Goal: Task Accomplishment & Management: Use online tool/utility

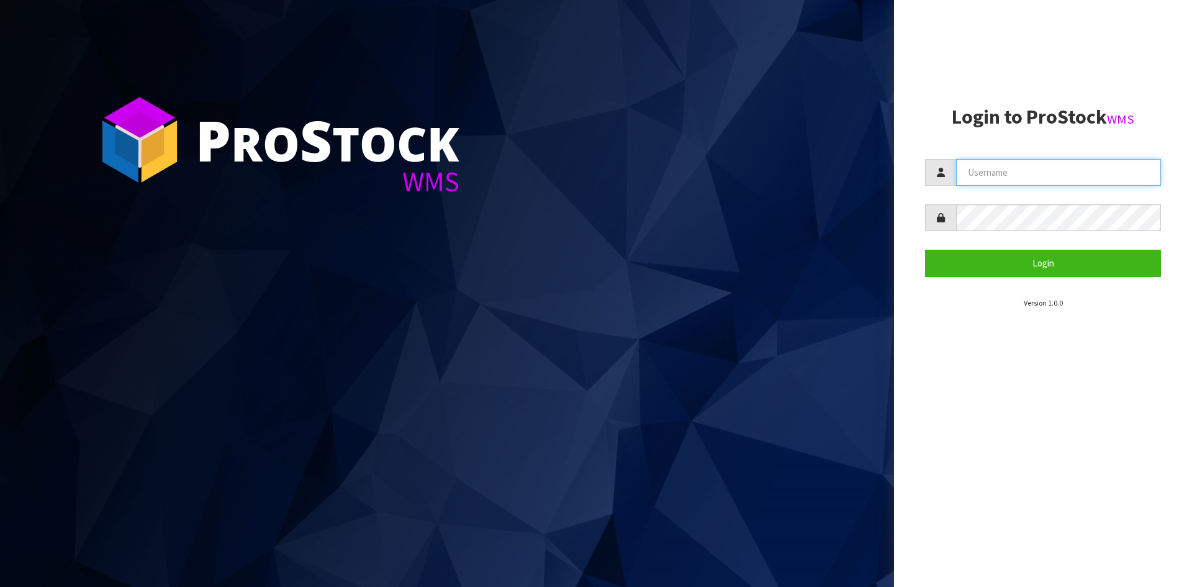
click at [993, 171] on input "text" at bounding box center [1058, 172] width 205 height 27
type input "[PERSON_NAME]"
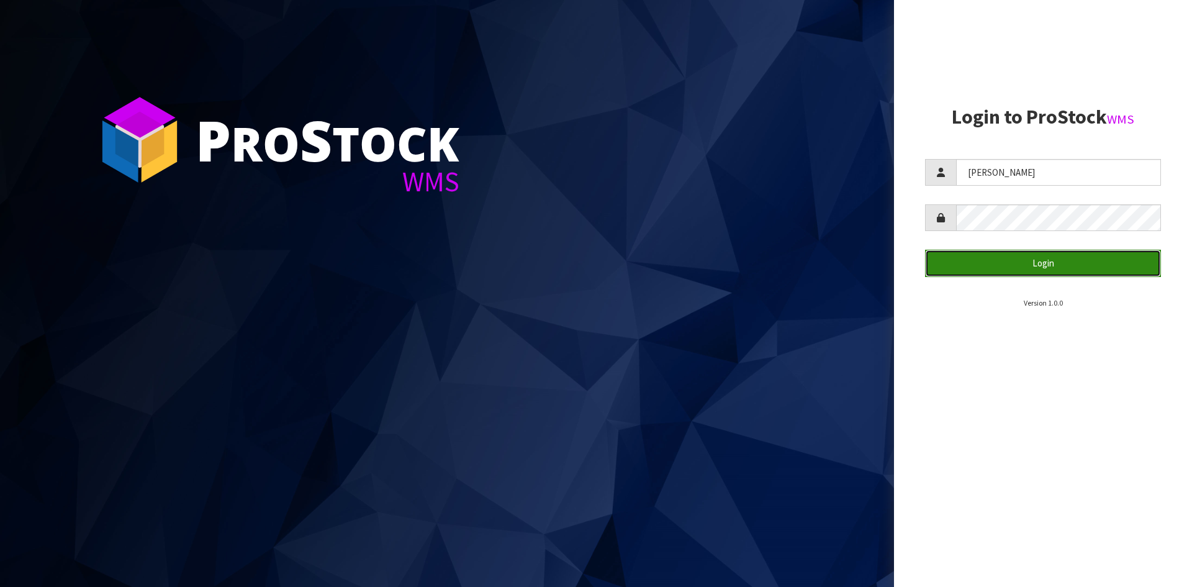
click at [1065, 256] on button "Login" at bounding box center [1043, 263] width 236 height 27
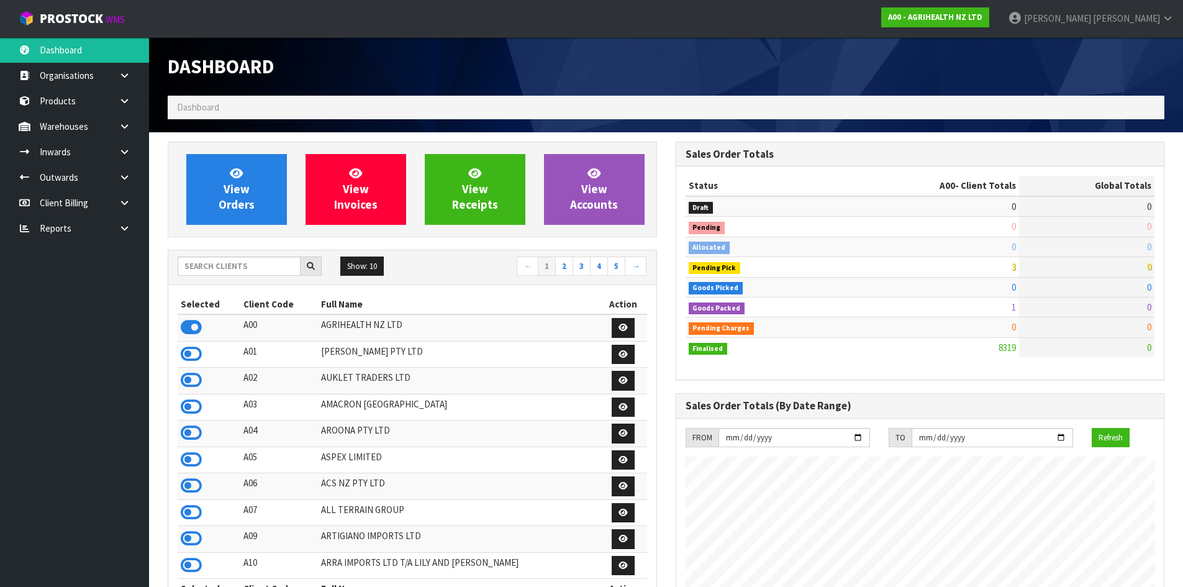
scroll to position [941, 507]
click at [243, 265] on input "text" at bounding box center [239, 265] width 123 height 19
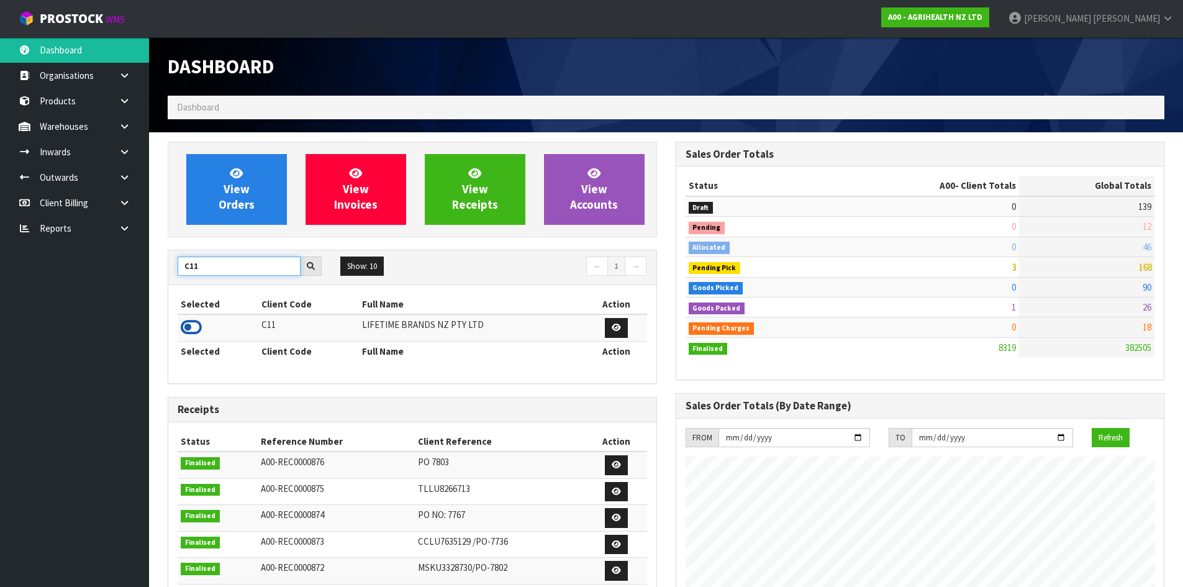
type input "C11"
click at [199, 328] on icon at bounding box center [191, 327] width 21 height 19
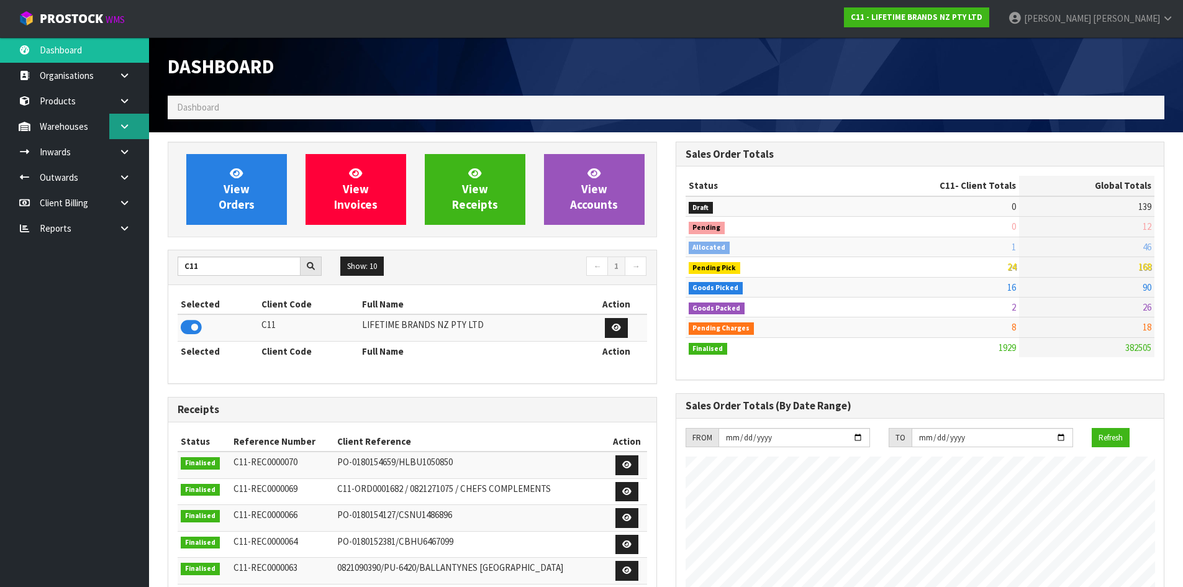
click at [132, 131] on link at bounding box center [129, 126] width 40 height 25
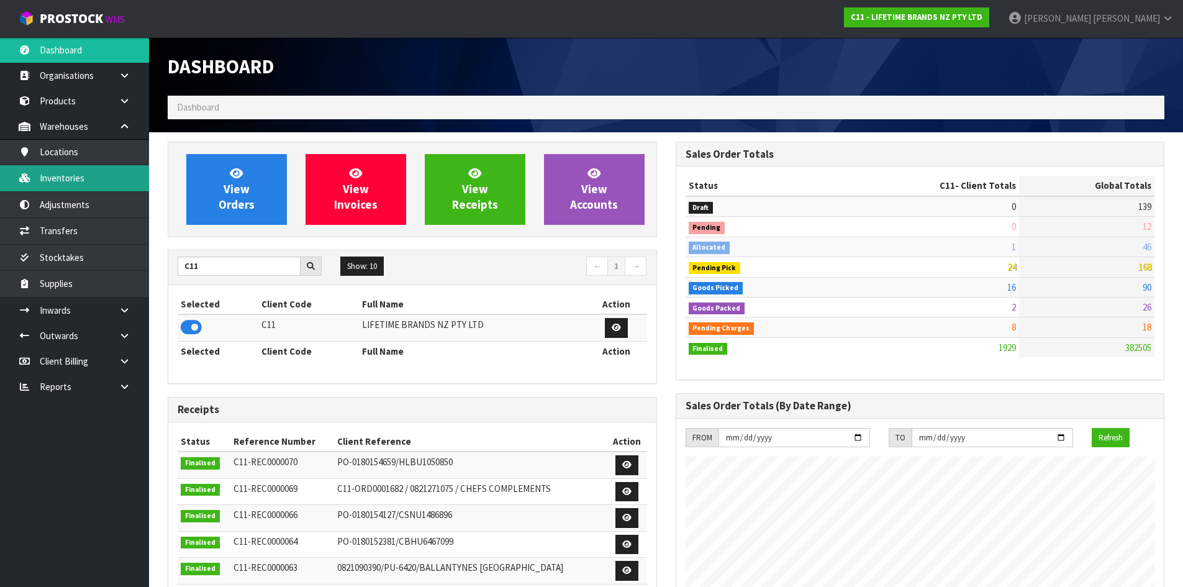
click at [115, 171] on link "Inventories" at bounding box center [74, 177] width 149 height 25
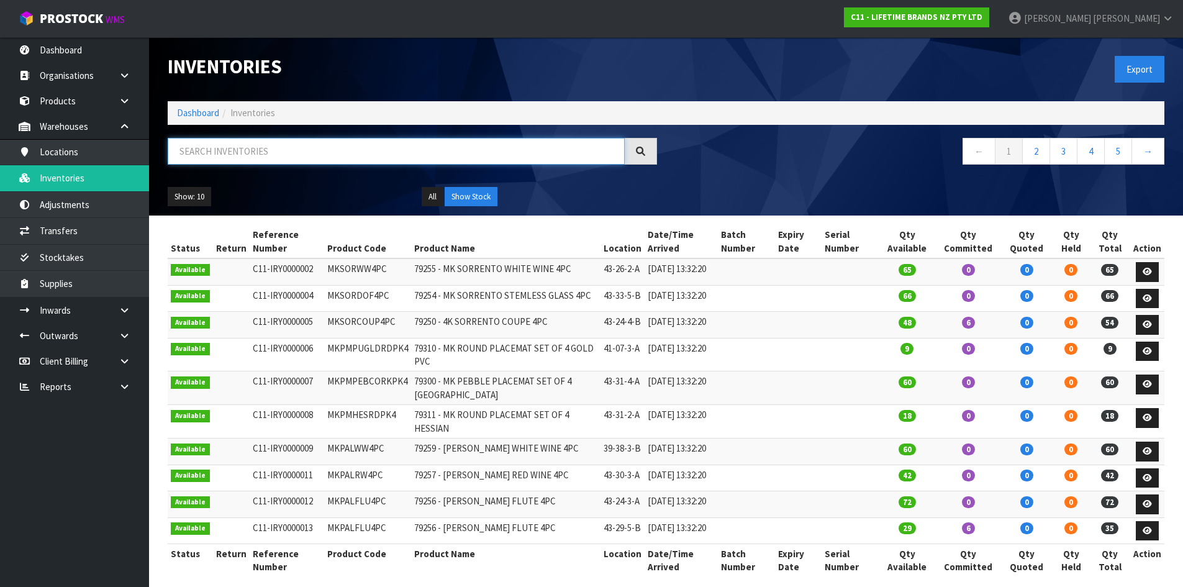
click at [294, 155] on input "text" at bounding box center [396, 151] width 457 height 27
paste input "MCSNPCOPPEP19"
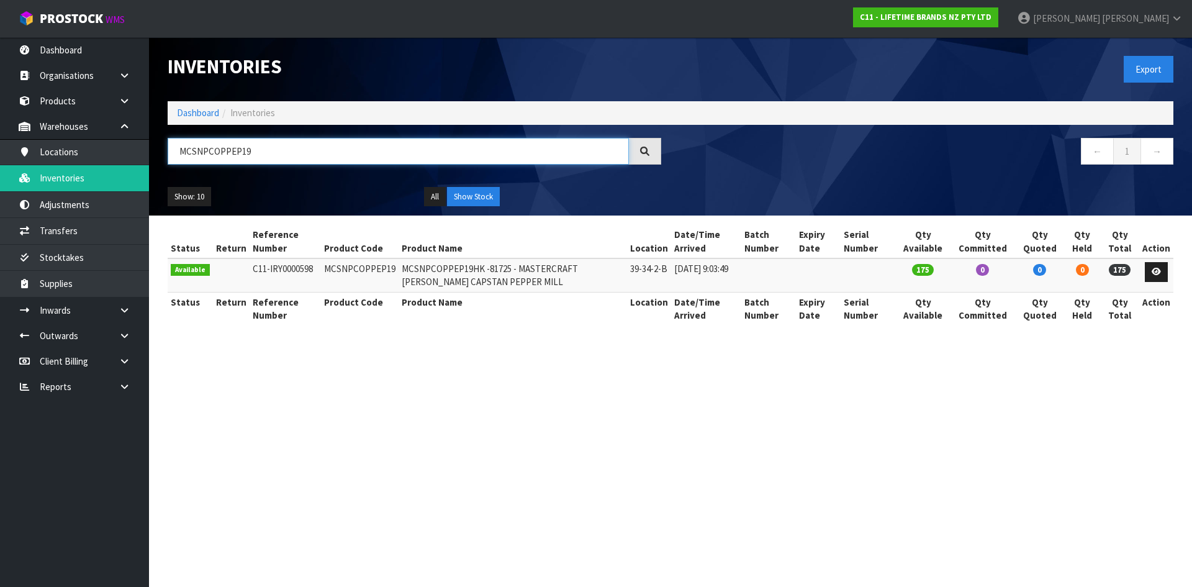
click at [258, 158] on input "MCSNPCOPPEP19" at bounding box center [398, 151] width 461 height 27
paste input "SALT19"
drag, startPoint x: 268, startPoint y: 154, endPoint x: 180, endPoint y: 165, distance: 88.3
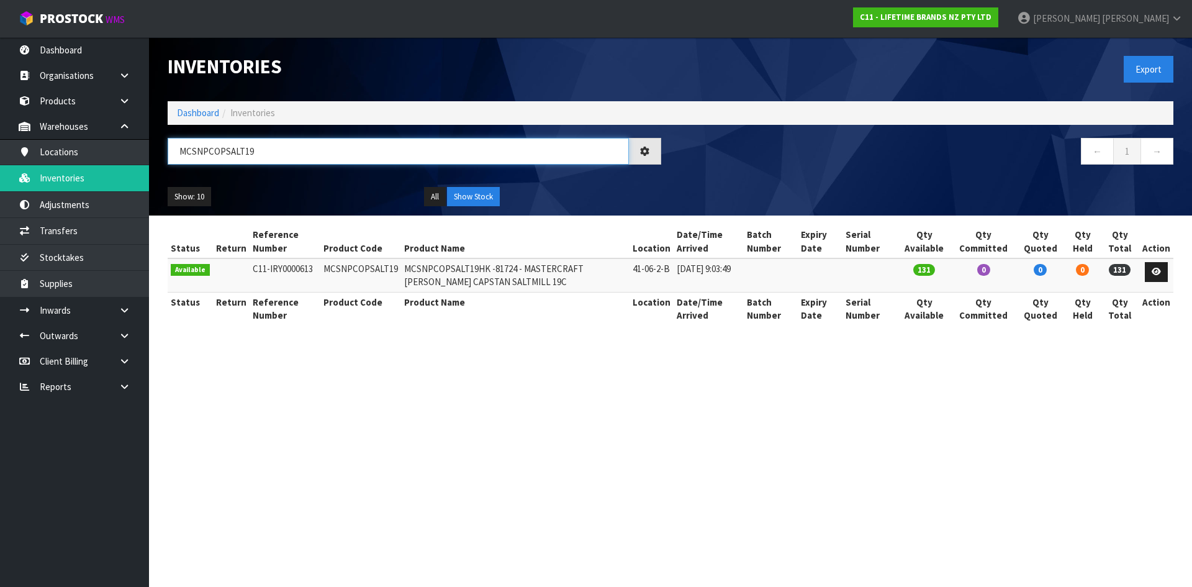
click at [181, 165] on div "MCSNPCOPSALT19" at bounding box center [414, 156] width 512 height 36
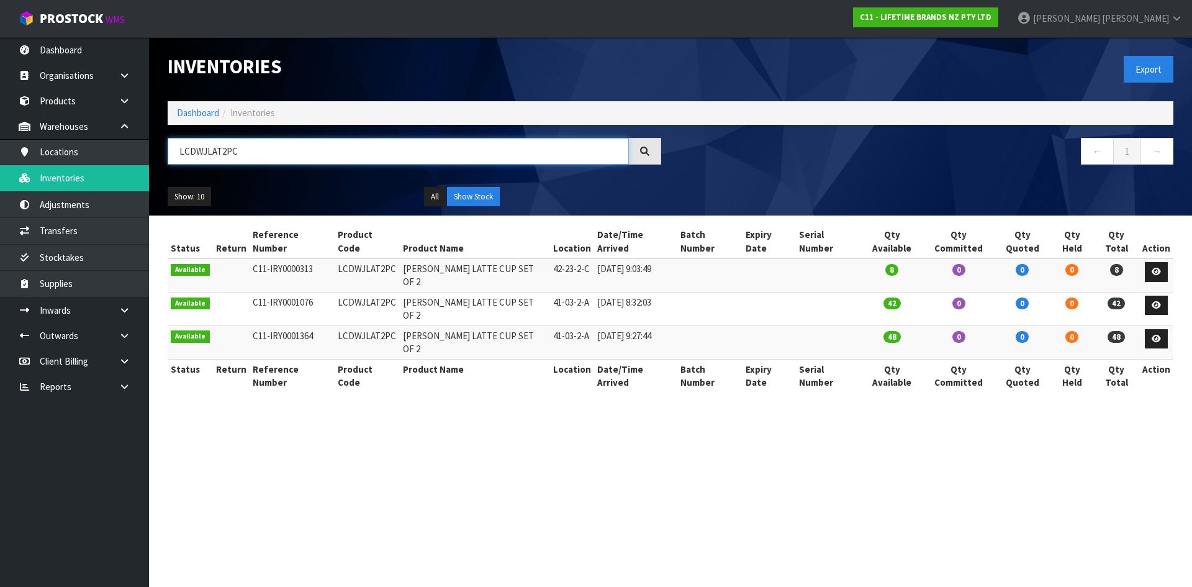
type input "LCDWJLAT2PC"
click at [361, 258] on td "LCDWJLAT2PC" at bounding box center [367, 275] width 65 height 34
copy td "LCDWJLAT2PC"
click at [75, 238] on link "Transfers" at bounding box center [74, 230] width 149 height 25
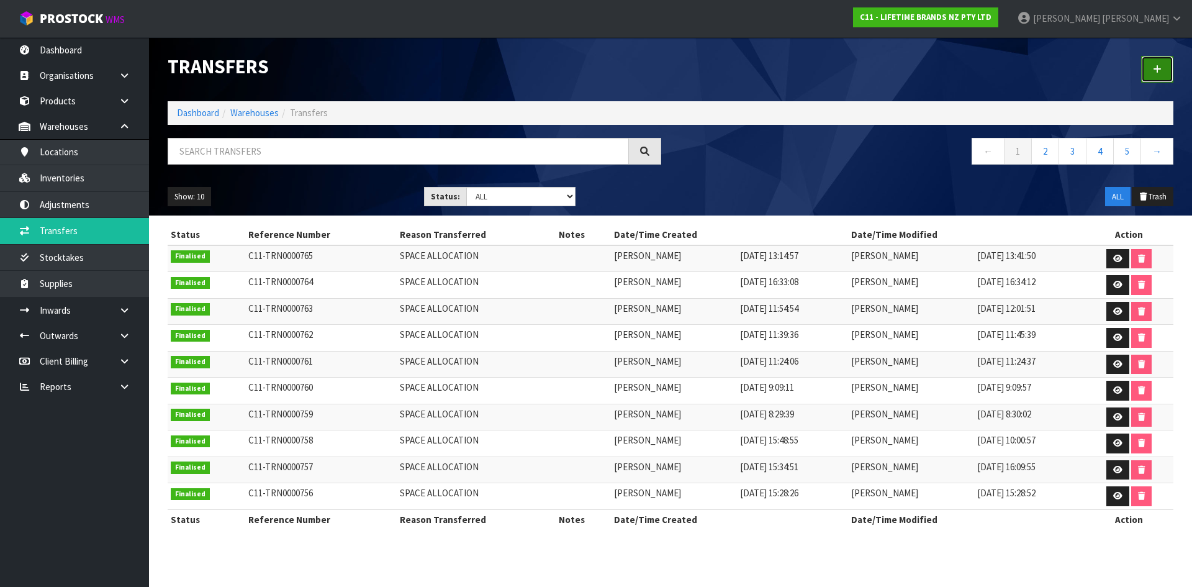
click at [1161, 69] on icon at bounding box center [1157, 69] width 9 height 9
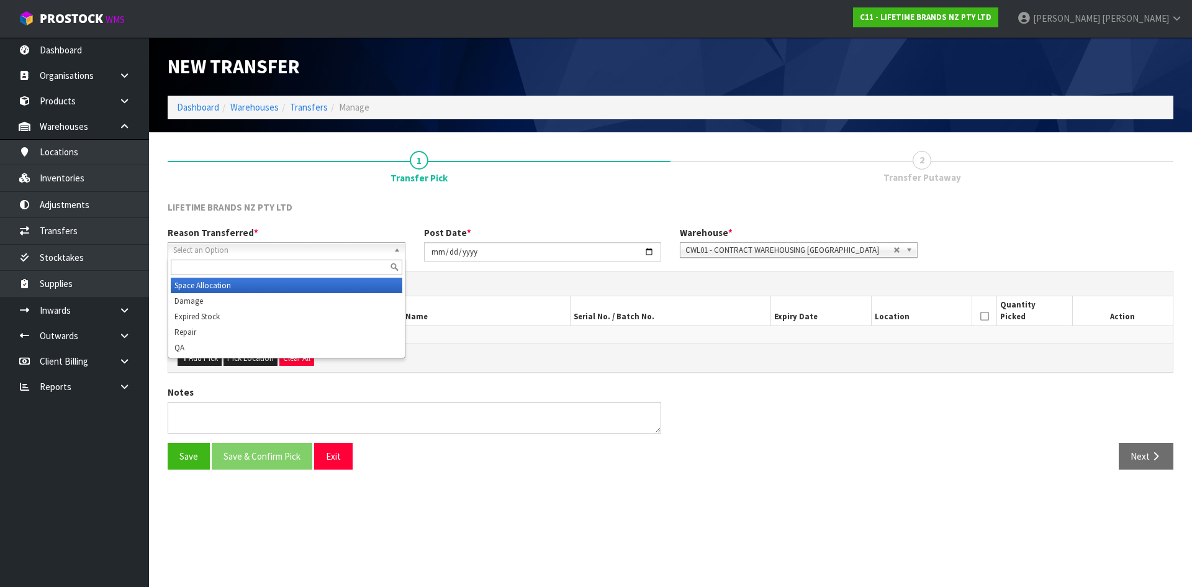
click at [275, 251] on span "Select an Option" at bounding box center [280, 250] width 215 height 15
click at [290, 283] on li "Space Allocation" at bounding box center [287, 286] width 232 height 16
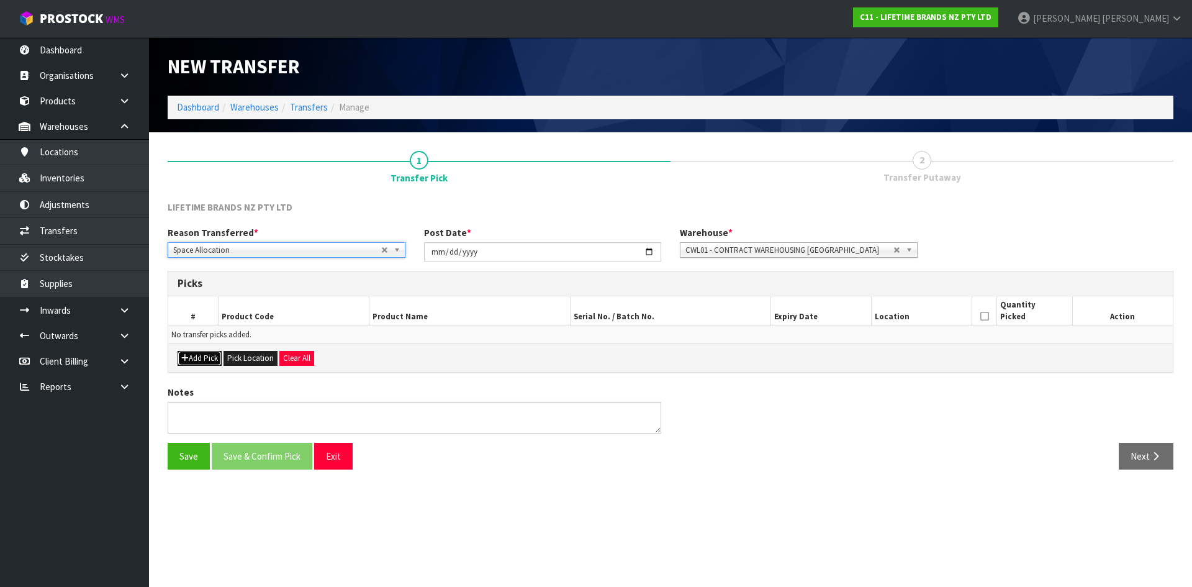
click at [205, 360] on button "Add Pick" at bounding box center [200, 358] width 44 height 15
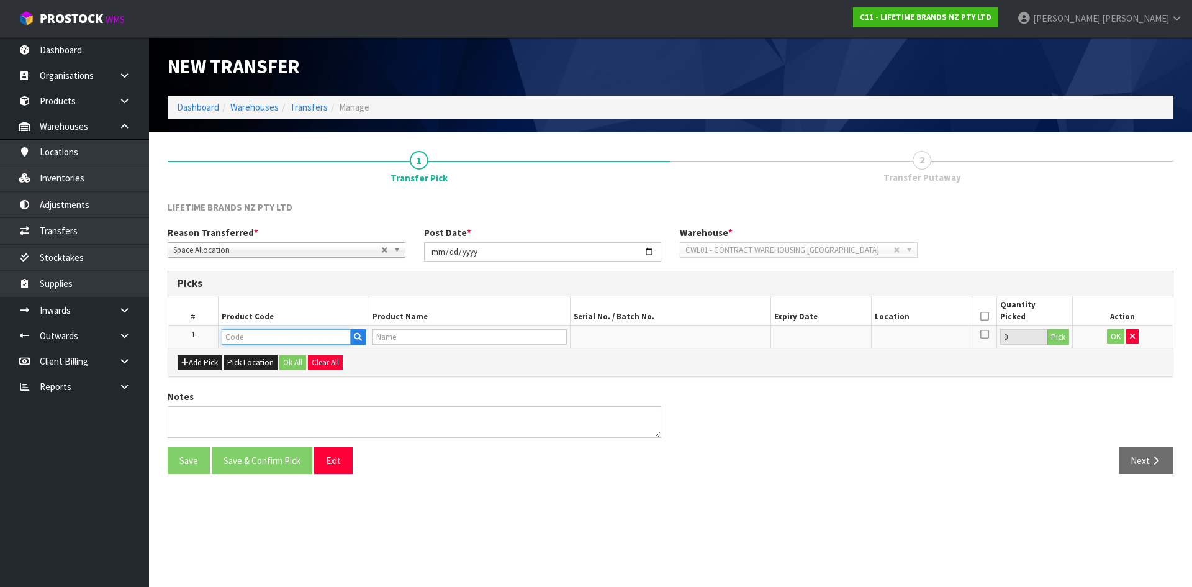
click at [244, 338] on input "text" at bounding box center [286, 337] width 129 height 16
paste input "LCDWJLAT2PC"
type input "LCDWJLAT2PC"
type input "LC JACK LATTE CUP SET OF 2"
type input "LCDWJLAT2PC"
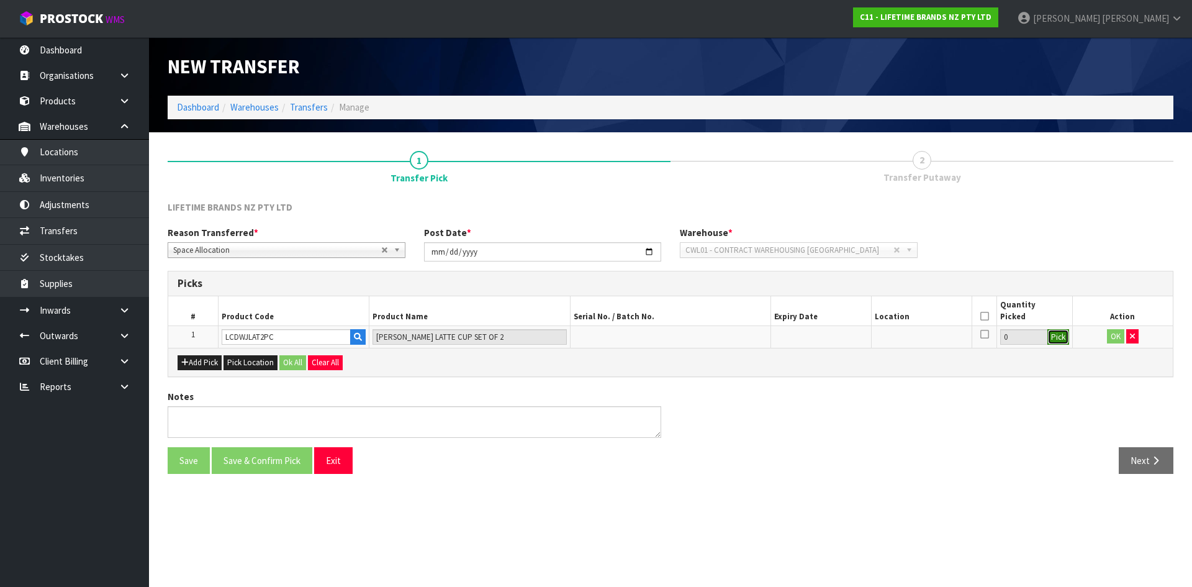
click at [1060, 338] on button "Pick" at bounding box center [1058, 337] width 22 height 16
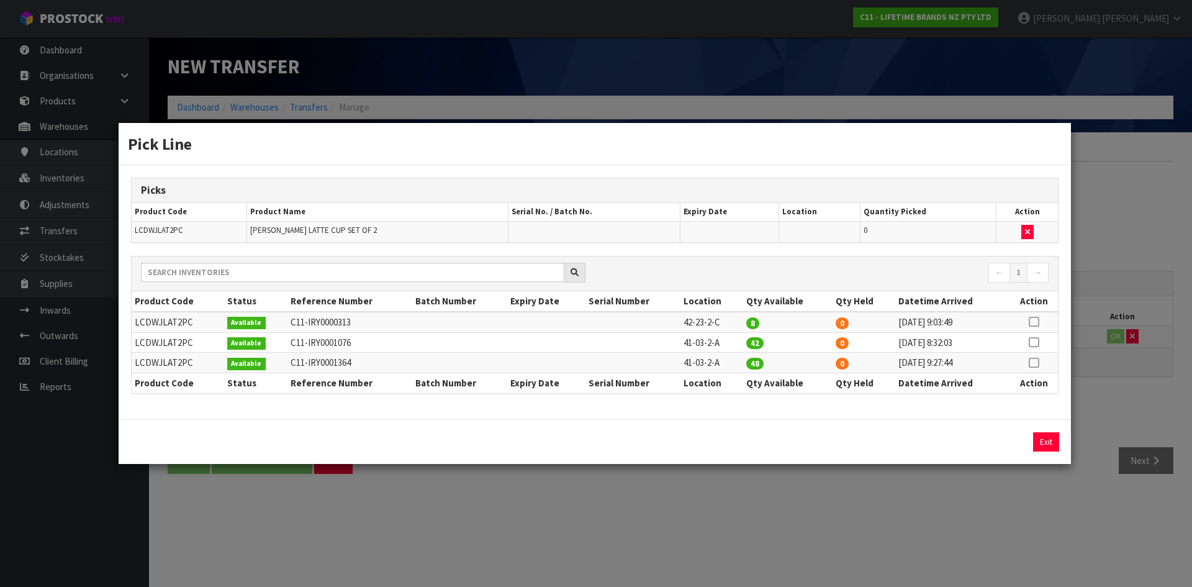
click at [1033, 322] on icon at bounding box center [1034, 322] width 10 height 1
click at [880, 446] on input "8" at bounding box center [910, 441] width 138 height 19
type input "6"
click at [1003, 440] on button "Assign Pick" at bounding box center [1004, 441] width 51 height 19
type input "6"
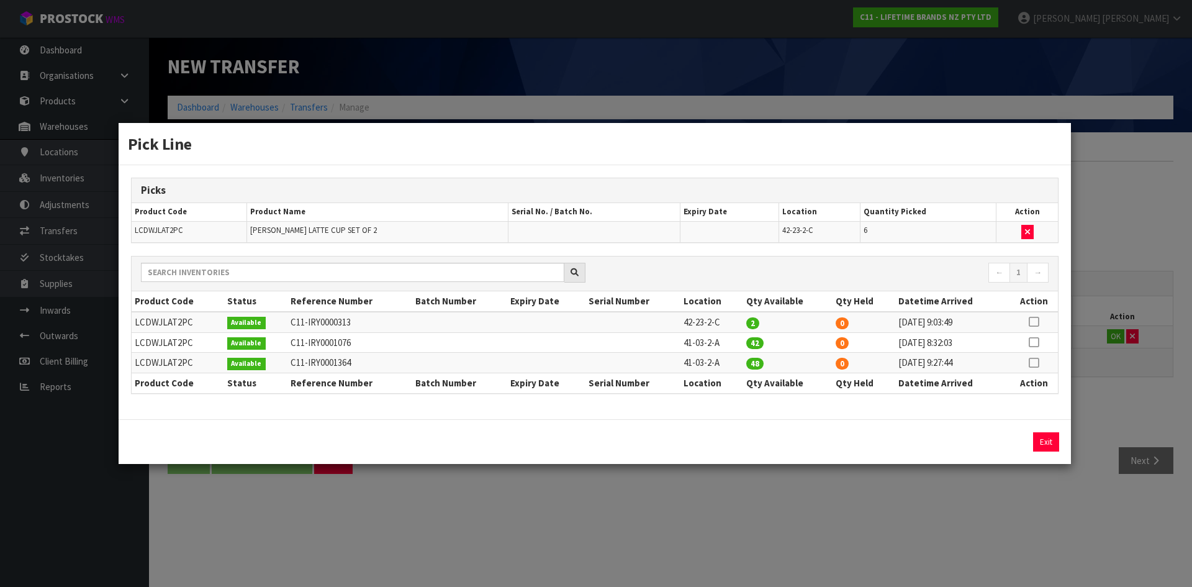
click at [995, 495] on div "Pick Line Picks Product Code Product Name Serial No. / Batch No. Expiry Date Lo…" at bounding box center [596, 293] width 1192 height 587
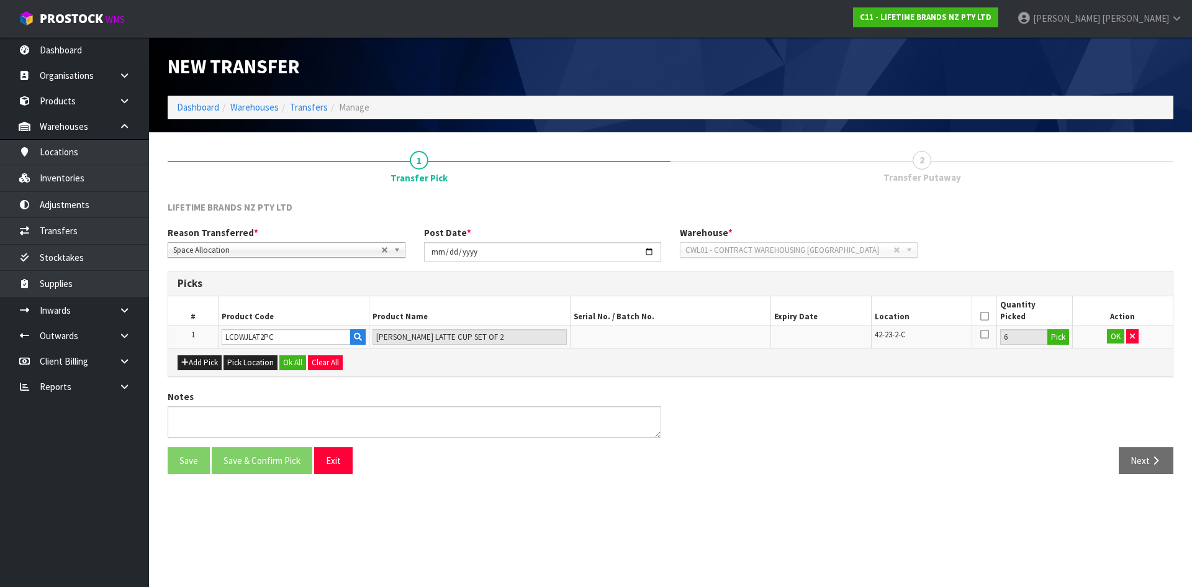
click at [984, 316] on icon at bounding box center [984, 316] width 9 height 1
drag, startPoint x: 1115, startPoint y: 338, endPoint x: 1056, endPoint y: 353, distance: 61.4
click at [1115, 338] on button "OK" at bounding box center [1115, 336] width 17 height 15
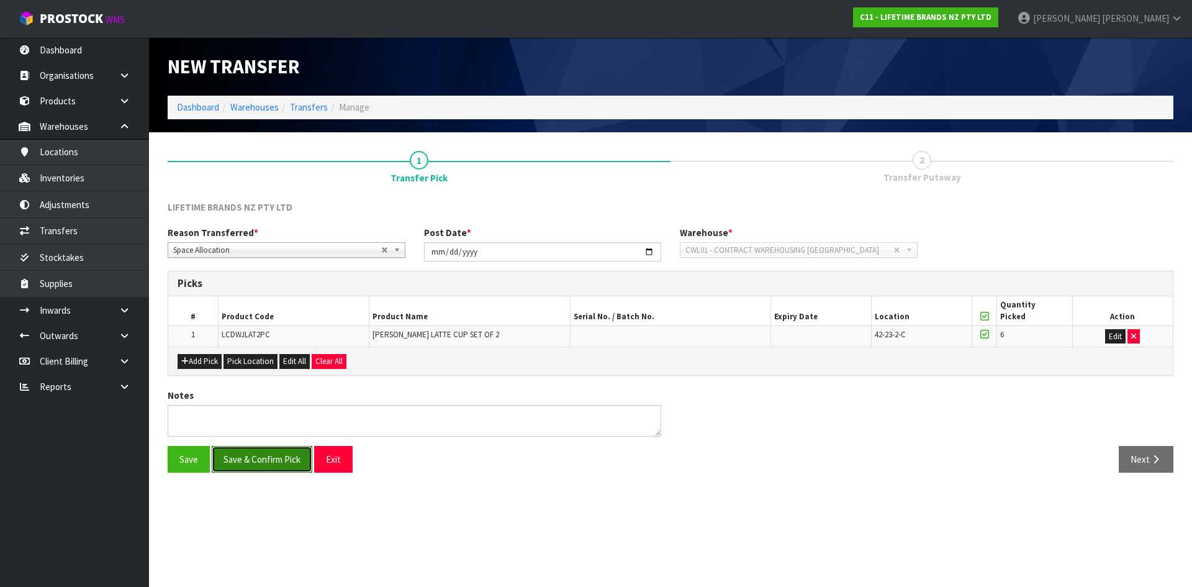
click at [266, 466] on button "Save & Confirm Pick" at bounding box center [262, 459] width 101 height 27
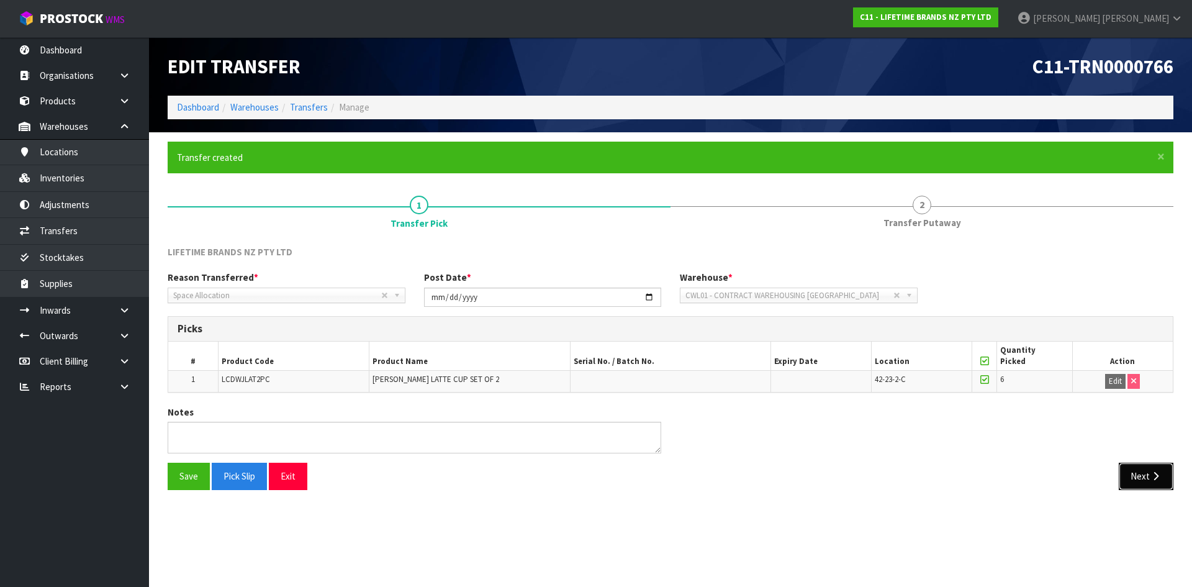
drag, startPoint x: 1165, startPoint y: 465, endPoint x: 1159, endPoint y: 466, distance: 6.9
click at [1164, 466] on button "Next" at bounding box center [1146, 476] width 55 height 27
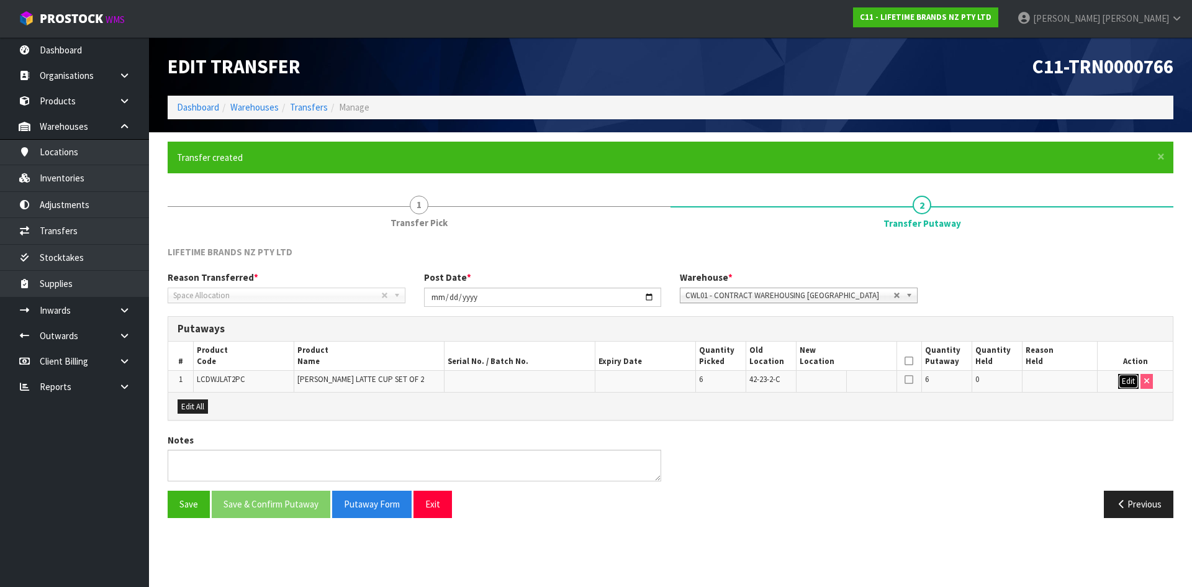
drag, startPoint x: 1123, startPoint y: 382, endPoint x: 1110, endPoint y: 380, distance: 13.2
click at [1121, 382] on button "Edit" at bounding box center [1128, 381] width 20 height 15
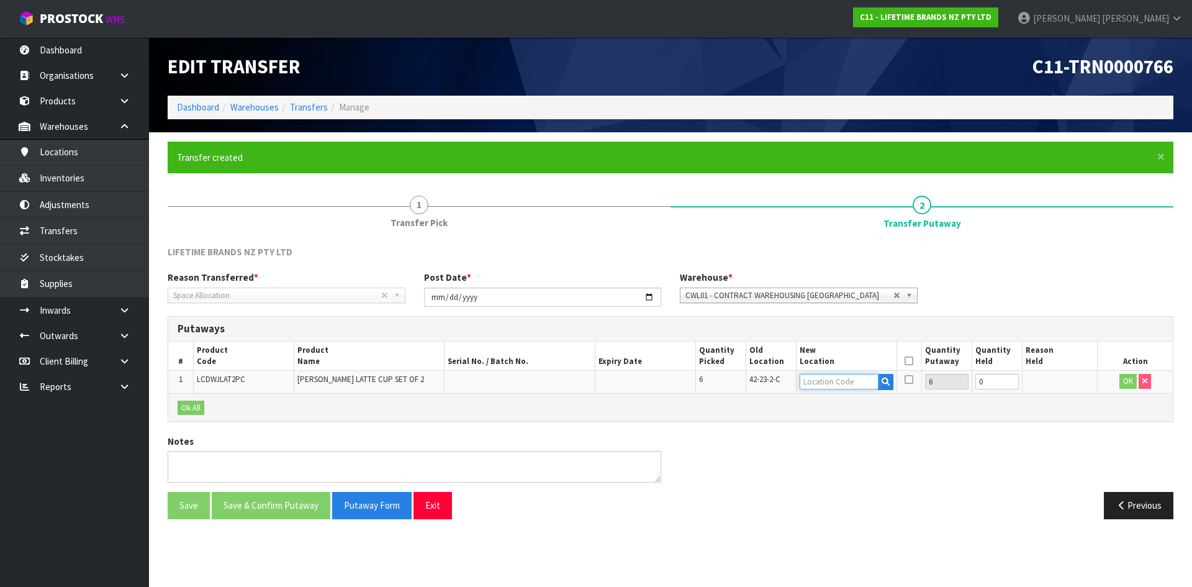
click at [834, 384] on input "text" at bounding box center [839, 382] width 79 height 16
type input "41-03-2-"
click at [856, 404] on link "41-03-2- A" at bounding box center [849, 402] width 98 height 17
type input "41-03-2-A"
click at [910, 361] on icon at bounding box center [909, 361] width 9 height 1
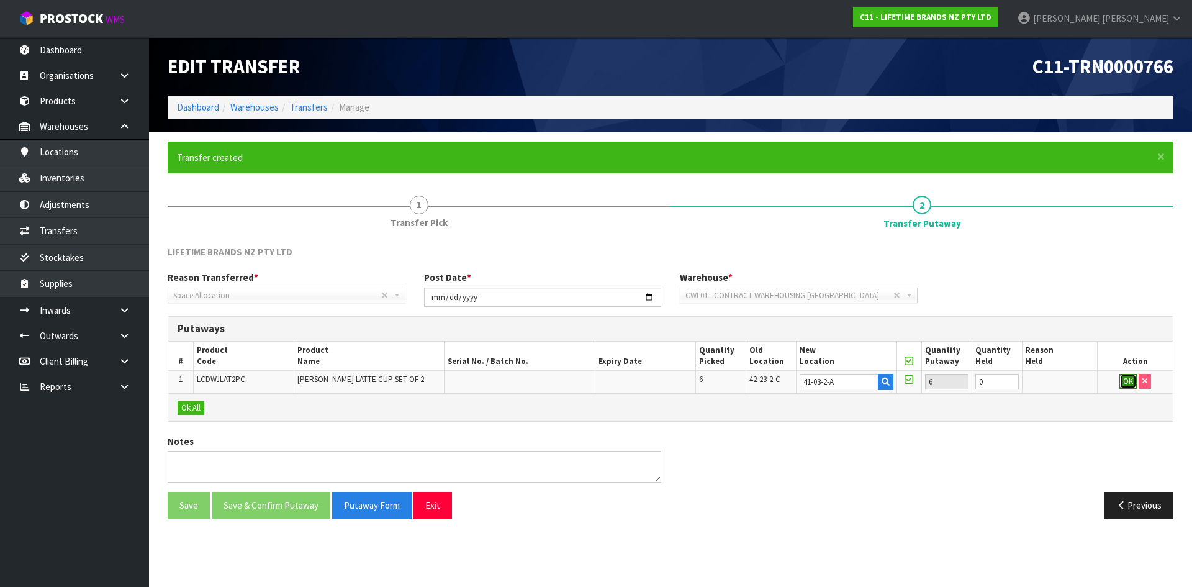
click at [1126, 380] on button "OK" at bounding box center [1127, 381] width 17 height 15
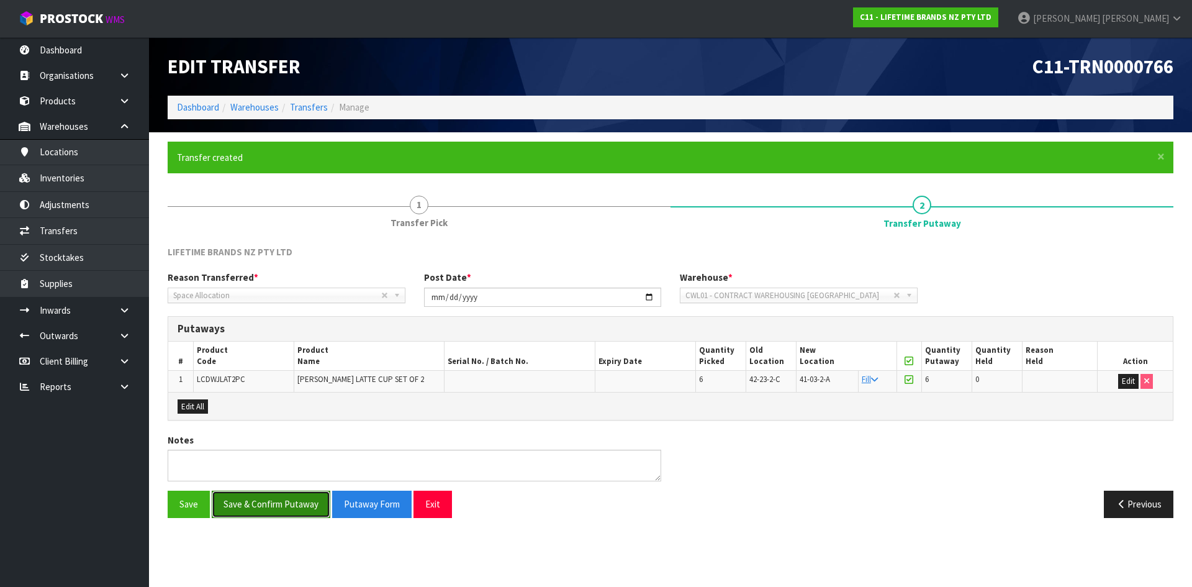
click at [309, 512] on button "Save & Confirm Putaway" at bounding box center [271, 504] width 119 height 27
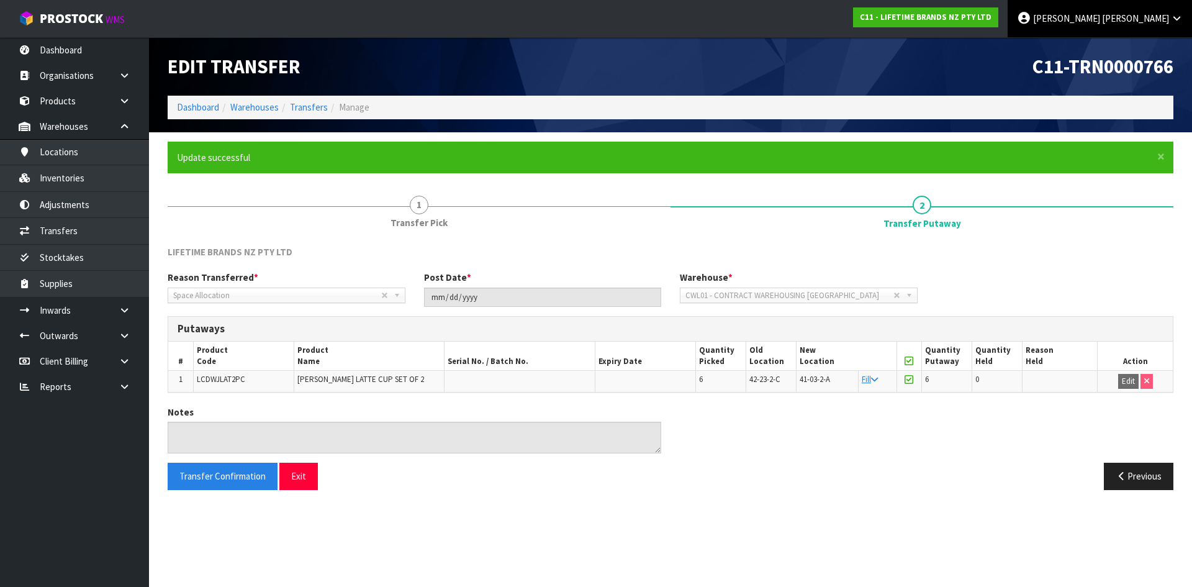
click at [1155, 19] on span "[PERSON_NAME]" at bounding box center [1135, 18] width 67 height 12
click at [1166, 49] on link "Logout" at bounding box center [1142, 49] width 98 height 17
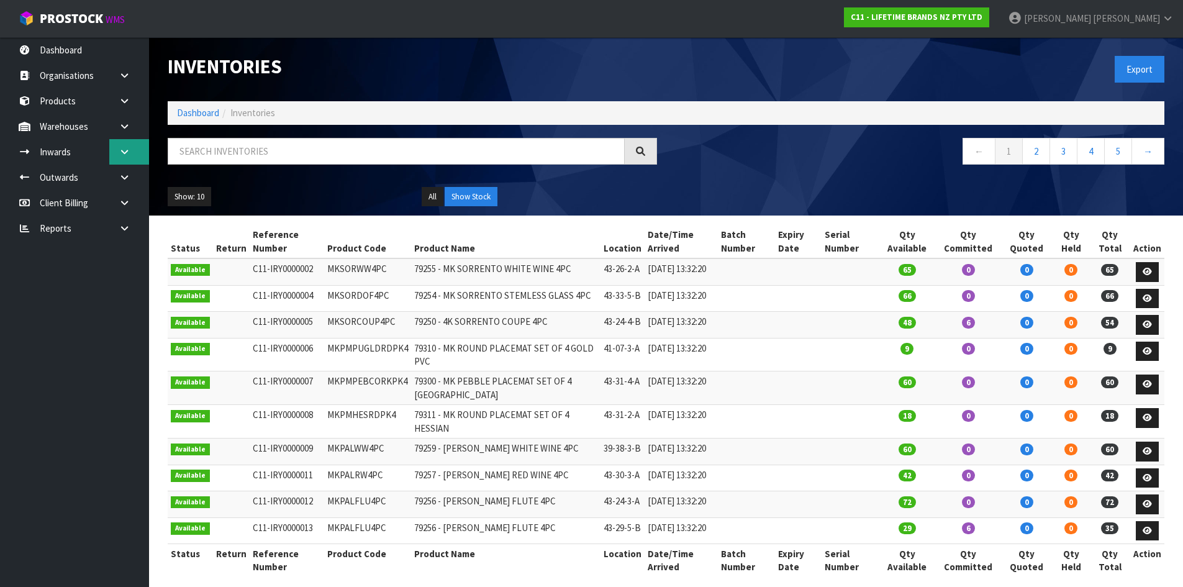
click at [124, 158] on link at bounding box center [129, 151] width 40 height 25
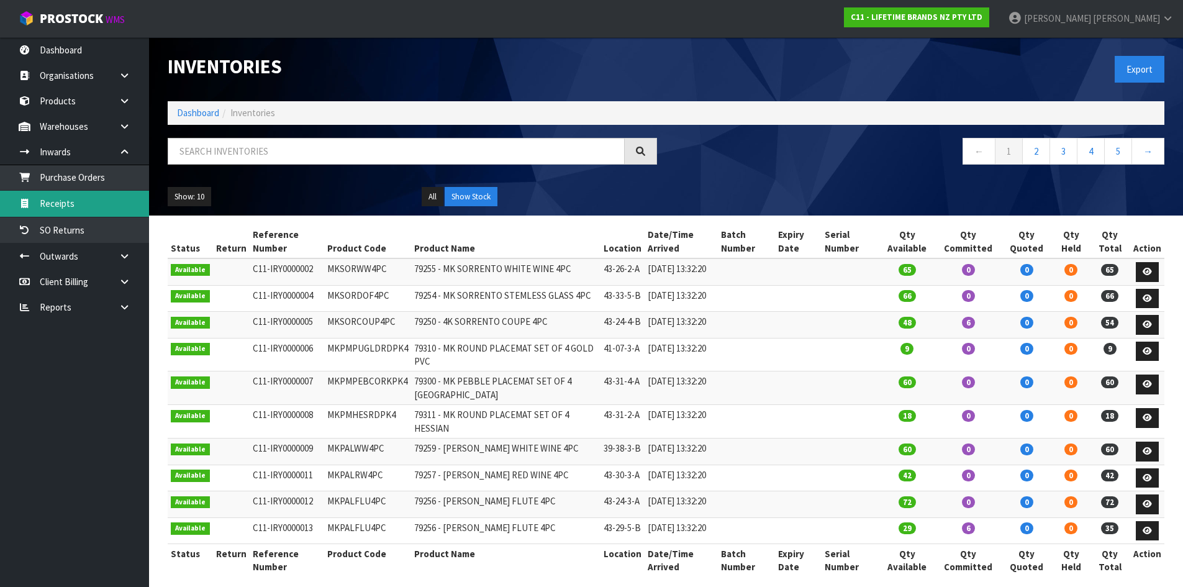
click at [111, 201] on link "Receipts" at bounding box center [74, 203] width 149 height 25
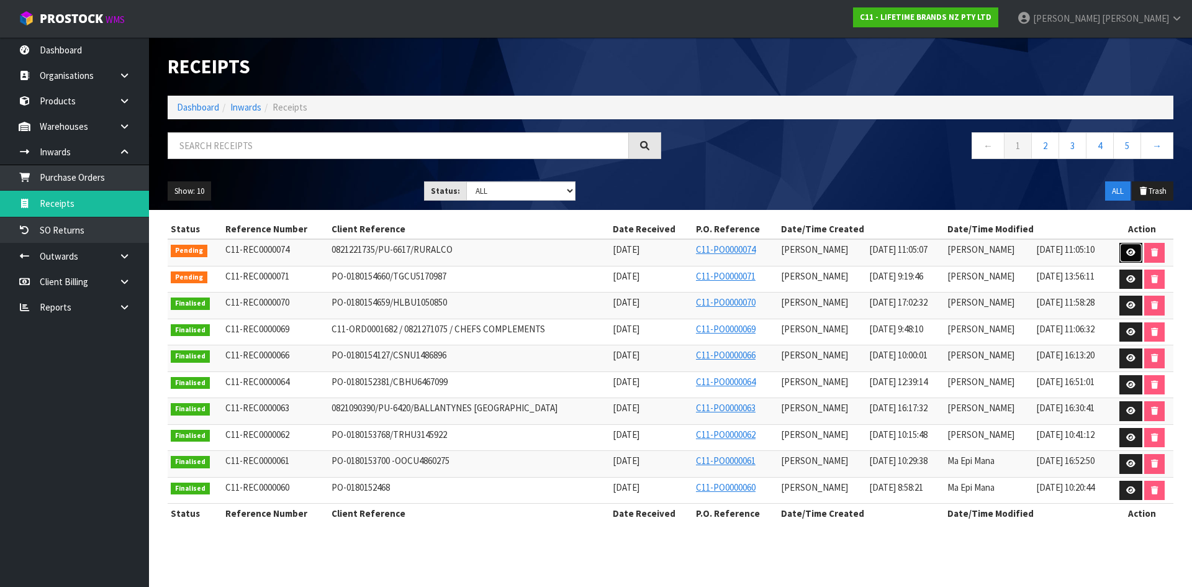
click at [1123, 256] on link at bounding box center [1130, 253] width 23 height 20
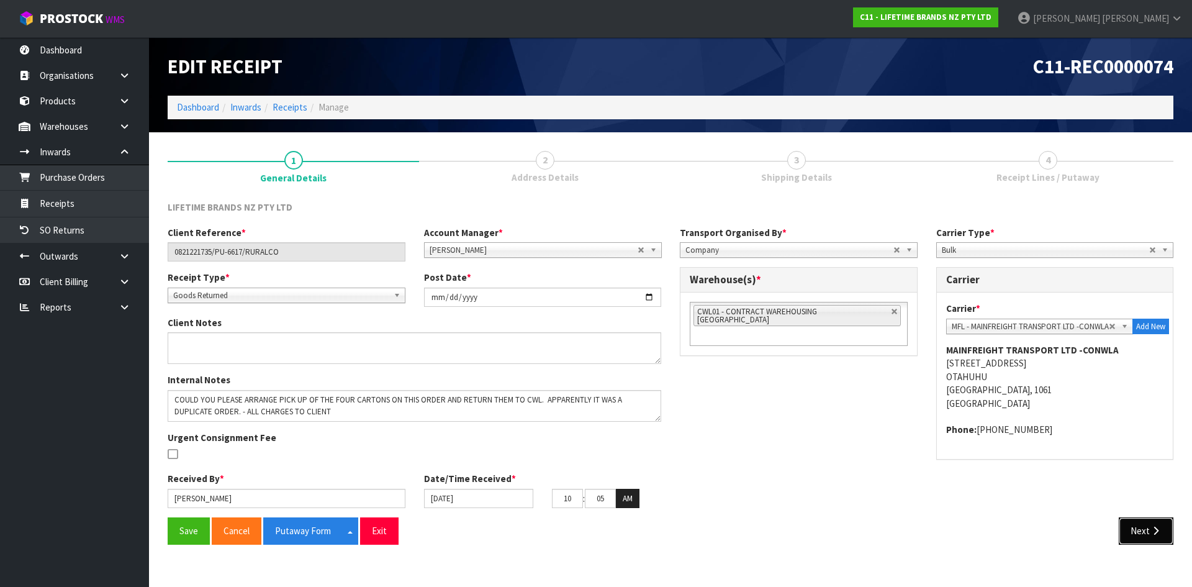
click at [1139, 533] on button "Next" at bounding box center [1146, 530] width 55 height 27
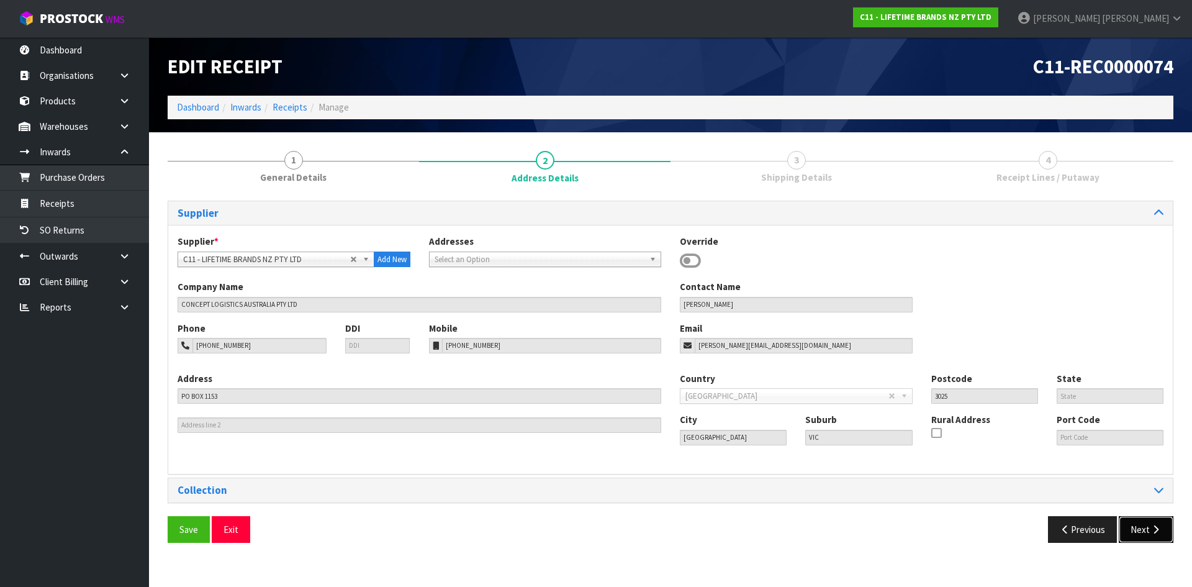
click at [1145, 530] on button "Next" at bounding box center [1146, 529] width 55 height 27
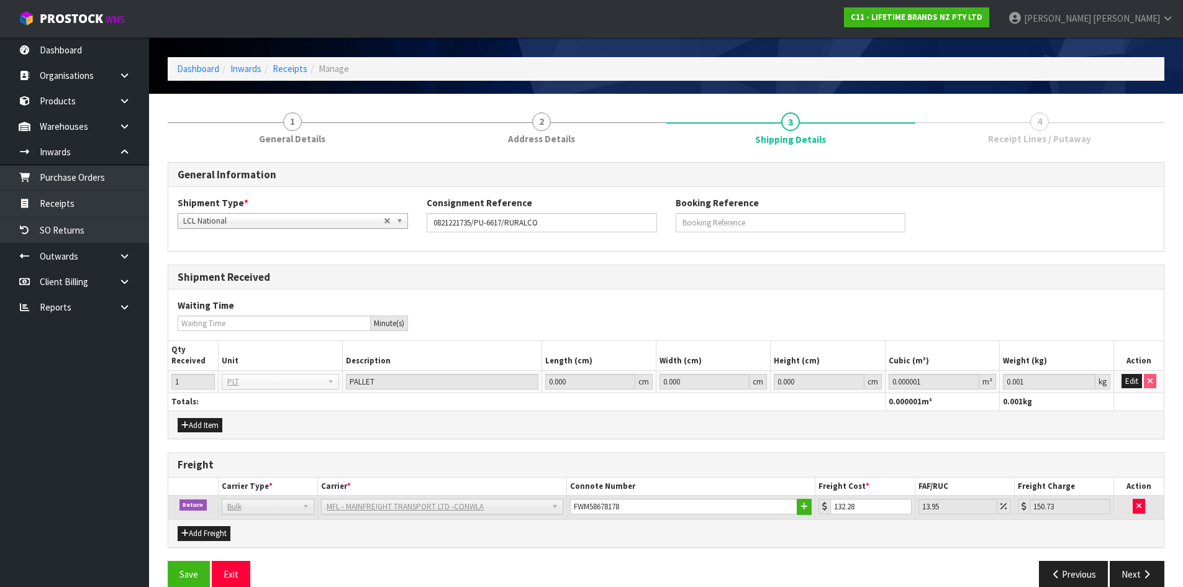
scroll to position [58, 0]
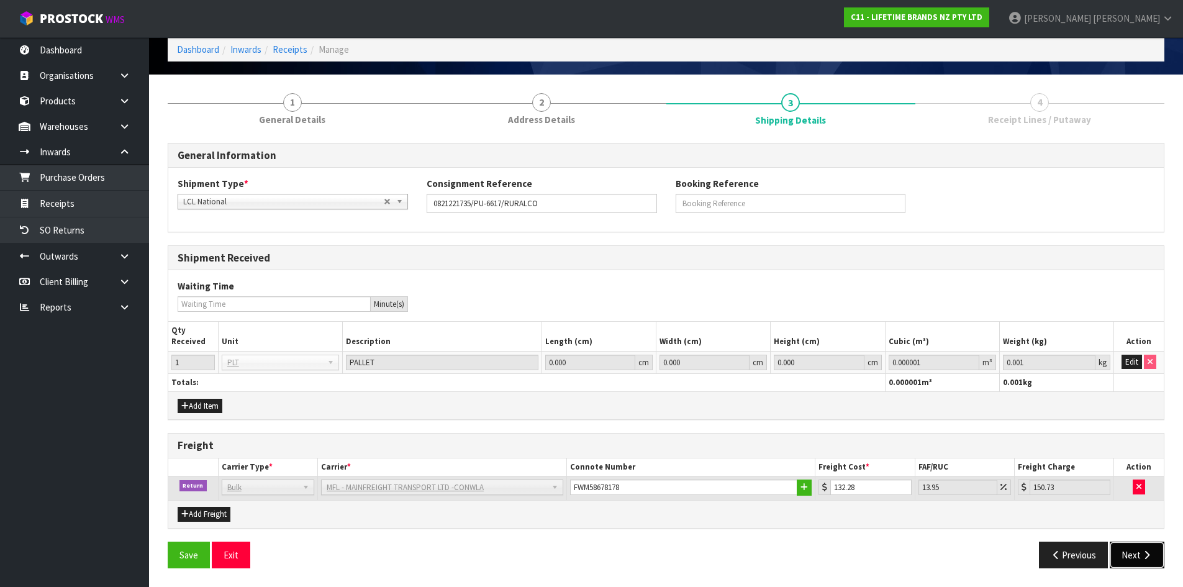
click at [1142, 550] on icon "button" at bounding box center [1147, 554] width 12 height 9
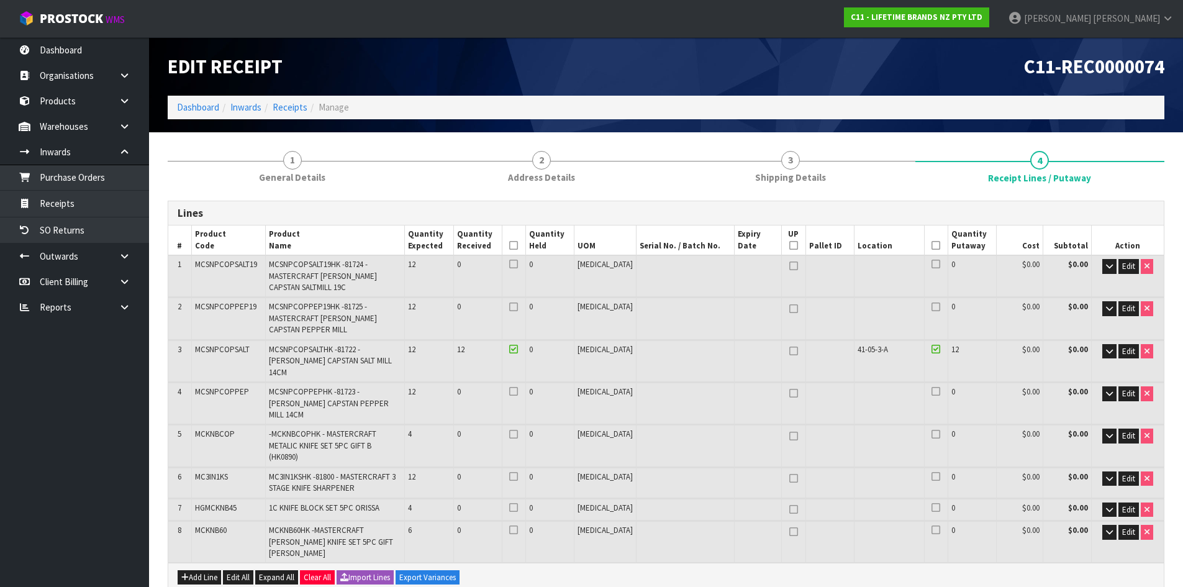
click at [230, 306] on span "MCSNPCOPPEP19" at bounding box center [225, 306] width 61 height 11
copy span "MCSNPCOPPEP19"
click at [245, 265] on span "MCSNPCOPSALT19" at bounding box center [226, 264] width 62 height 11
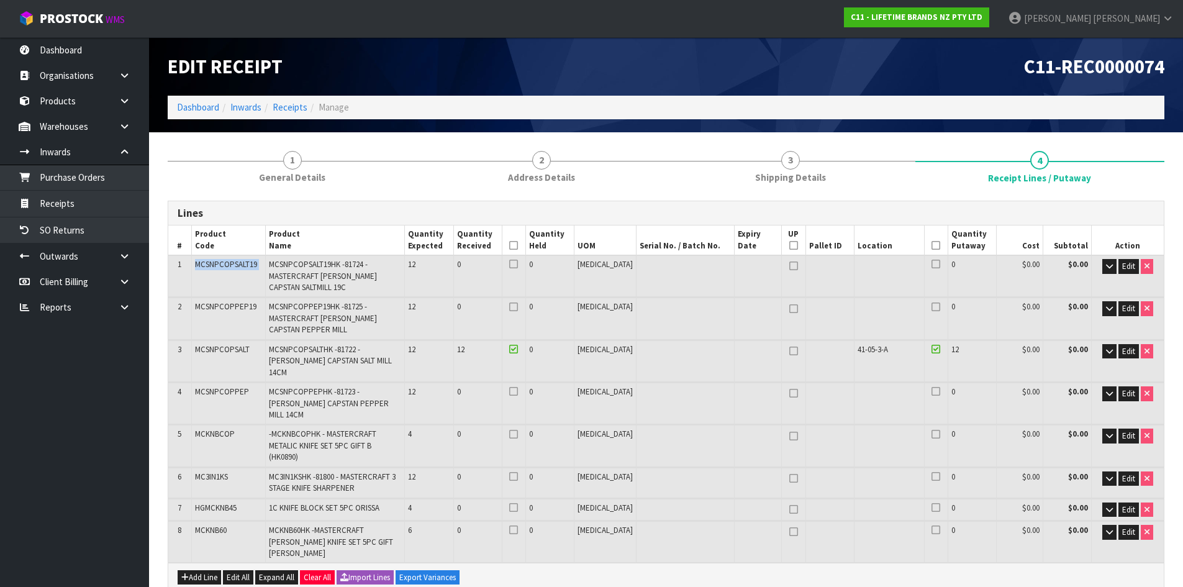
click at [245, 265] on span "MCSNPCOPSALT19" at bounding box center [226, 264] width 62 height 11
copy tr "MCSNPCOPSALT19"
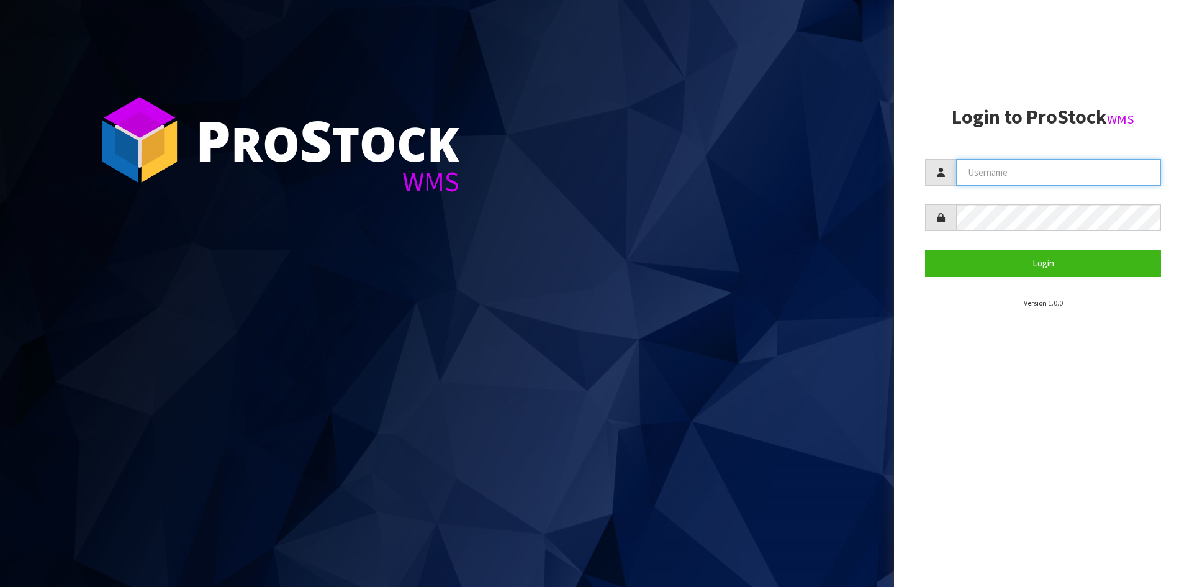
type input "[PERSON_NAME]"
click at [305, 501] on section "P ro S tock WMS" at bounding box center [447, 293] width 894 height 587
click at [868, 435] on section "P ro S tock WMS" at bounding box center [447, 293] width 894 height 587
